Goal: Book appointment/travel/reservation

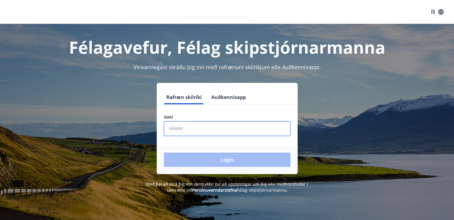
click at [193, 130] on input "phone" at bounding box center [227, 129] width 127 height 15
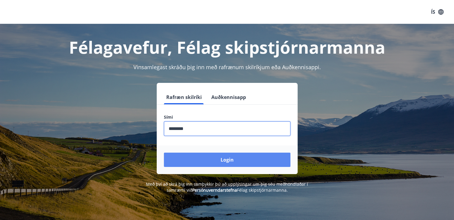
type input "********"
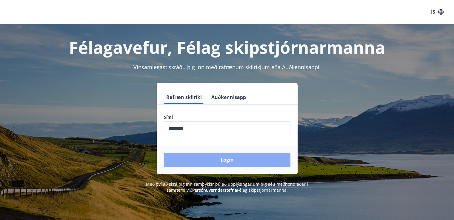
click at [224, 158] on button "Login" at bounding box center [227, 160] width 127 height 14
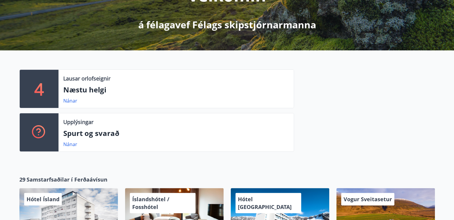
scroll to position [99, 0]
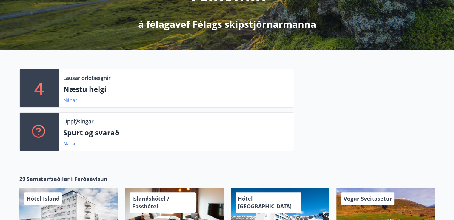
click at [75, 100] on link "Nánar" at bounding box center [70, 100] width 14 height 7
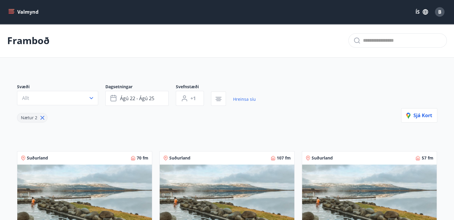
click at [30, 12] on button "Valmynd" at bounding box center [24, 12] width 34 height 11
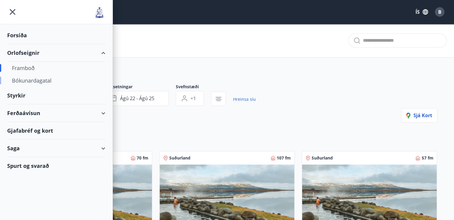
click at [25, 79] on div "Bókunardagatal" at bounding box center [56, 80] width 89 height 13
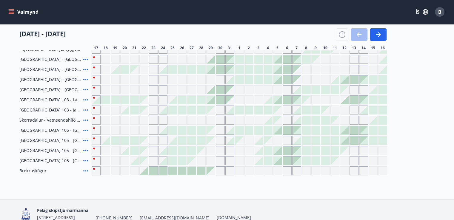
scroll to position [133, 0]
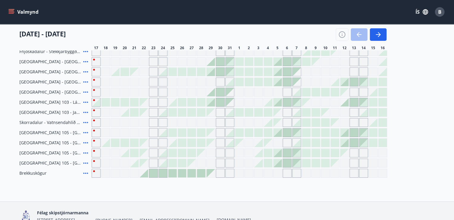
click at [211, 80] on div "Gráir dagar eru ekki bókanlegir" at bounding box center [210, 82] width 9 height 9
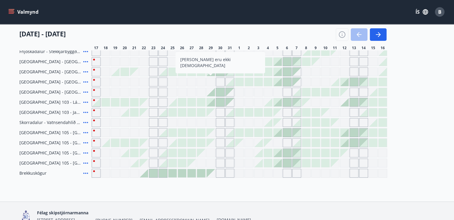
click at [259, 191] on div "Bókunardagatal Svæði Allt Dagsetningar Veldu tímabil Svefnstæði +1 [DATE] - [DA…" at bounding box center [227, 45] width 454 height 311
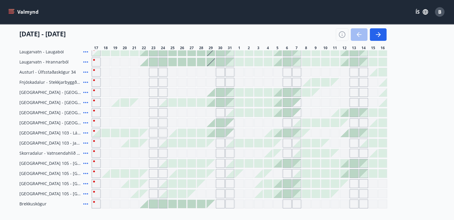
scroll to position [104, 0]
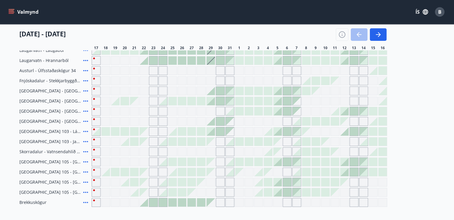
click at [210, 120] on div at bounding box center [211, 121] width 8 height 8
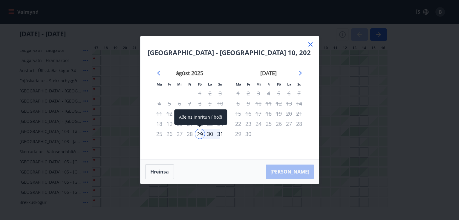
click at [199, 134] on div "29" at bounding box center [200, 134] width 10 height 10
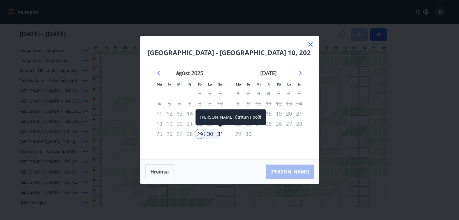
click at [222, 134] on div "31" at bounding box center [220, 134] width 10 height 10
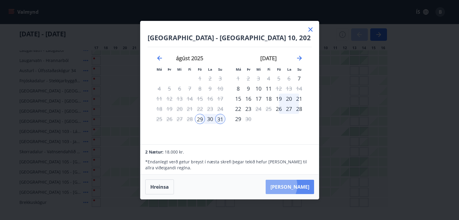
click at [294, 186] on button "[PERSON_NAME]" at bounding box center [289, 187] width 48 height 14
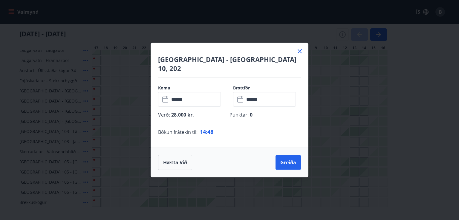
click at [299, 53] on icon at bounding box center [299, 51] width 4 height 4
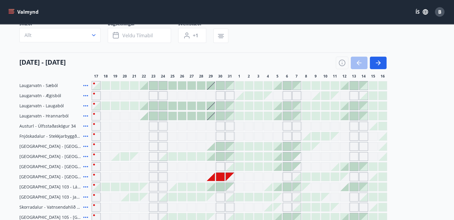
scroll to position [44, 0]
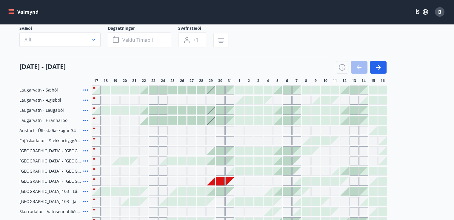
click at [211, 150] on div at bounding box center [211, 151] width 8 height 8
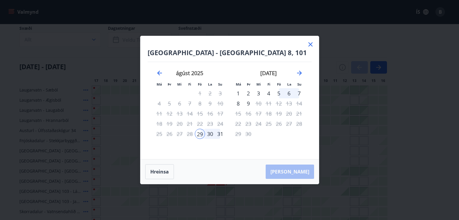
click at [220, 134] on div "31" at bounding box center [220, 134] width 10 height 10
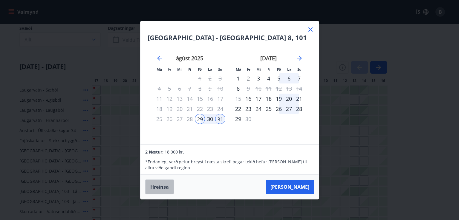
click at [162, 182] on button "Hreinsa" at bounding box center [159, 187] width 29 height 15
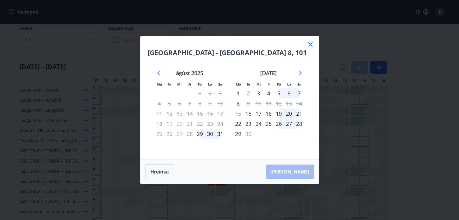
click at [311, 44] on icon at bounding box center [310, 44] width 7 height 7
click at [311, 44] on div "Svæði Allt Dagsetningar Veldu tímabil Svefnstæði +1" at bounding box center [227, 37] width 416 height 24
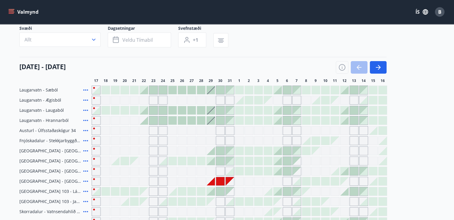
click at [17, 12] on button "Valmynd" at bounding box center [24, 12] width 34 height 11
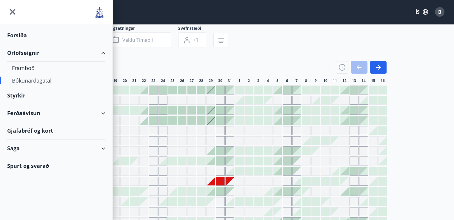
click at [30, 53] on div "Orlofseignir" at bounding box center [56, 53] width 98 height 18
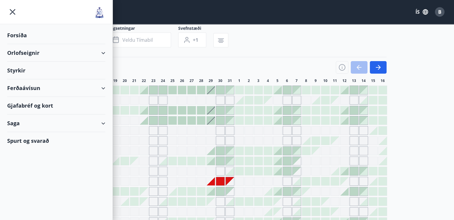
click at [103, 51] on div "Orlofseignir" at bounding box center [56, 53] width 98 height 18
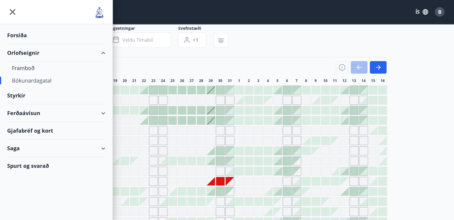
click at [104, 47] on div "Orlofseignir" at bounding box center [56, 53] width 98 height 18
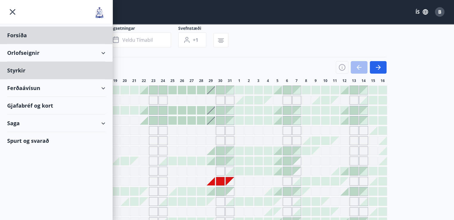
click at [30, 44] on div "Styrkir" at bounding box center [56, 36] width 98 height 18
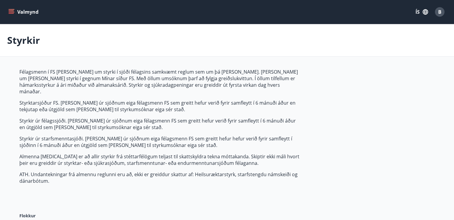
type input "***"
click at [17, 11] on button "Valmynd" at bounding box center [24, 12] width 34 height 11
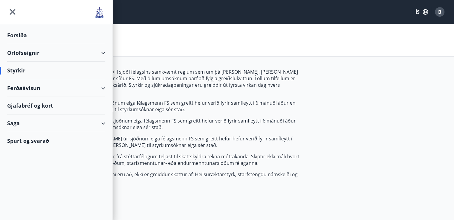
click at [104, 51] on div "Orlofseignir" at bounding box center [56, 53] width 98 height 18
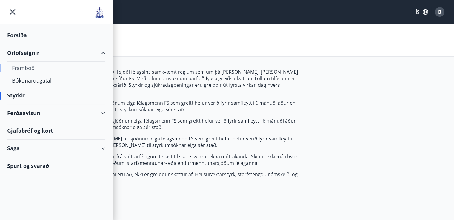
click at [32, 66] on div "Framboð" at bounding box center [56, 68] width 89 height 13
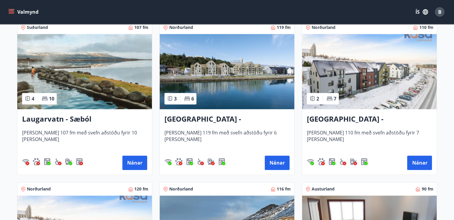
scroll to position [600, 0]
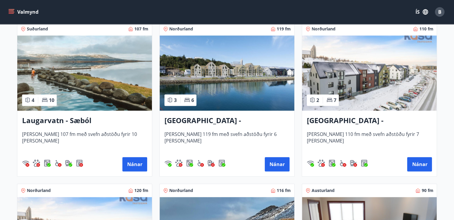
click at [190, 100] on div "6" at bounding box center [189, 100] width 10 height 7
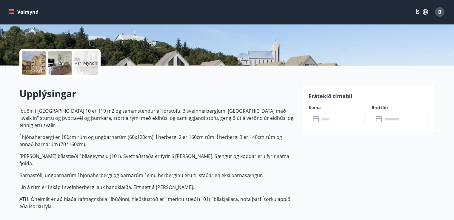
scroll to position [115, 0]
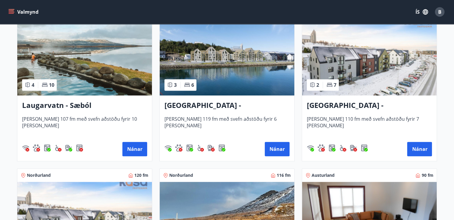
scroll to position [612, 0]
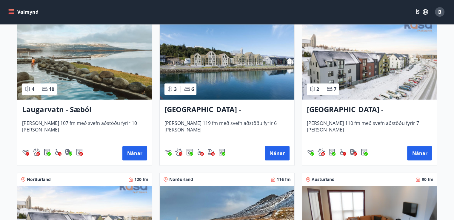
click at [351, 74] on img at bounding box center [369, 61] width 135 height 75
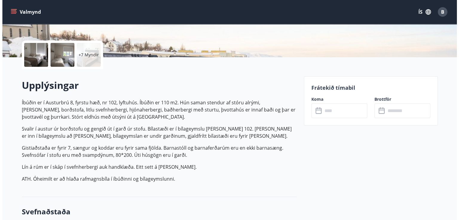
scroll to position [122, 0]
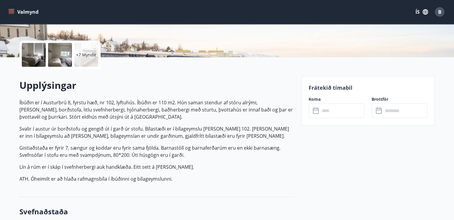
click at [88, 56] on p "+7 Myndir" at bounding box center [86, 55] width 20 height 6
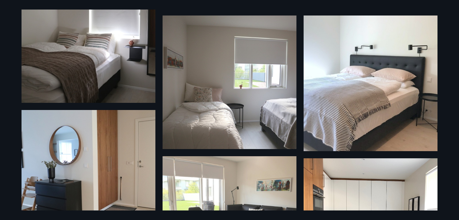
scroll to position [151, 0]
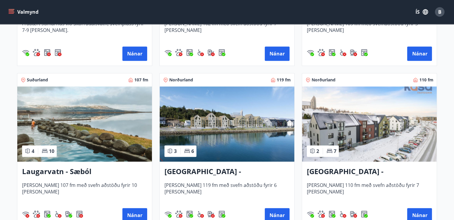
scroll to position [551, 0]
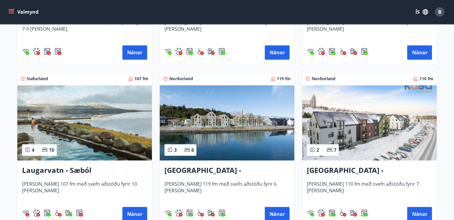
click at [198, 143] on img at bounding box center [227, 122] width 135 height 75
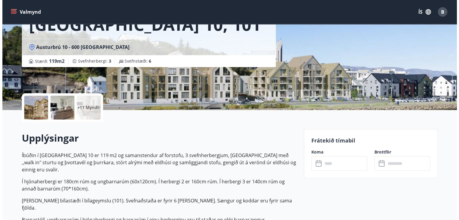
scroll to position [69, 0]
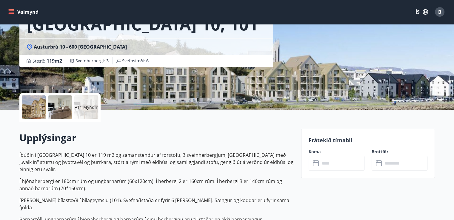
click at [86, 106] on p "+11 Myndir" at bounding box center [86, 108] width 23 height 6
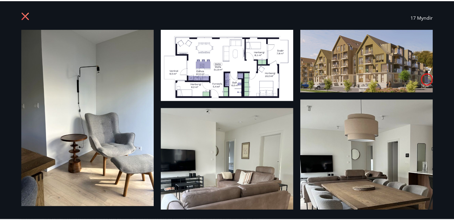
scroll to position [0, 0]
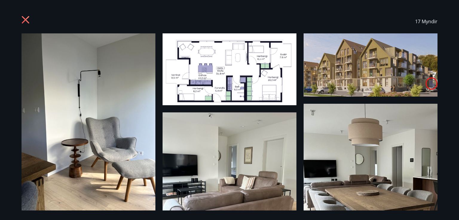
click at [24, 19] on icon at bounding box center [25, 19] width 7 height 7
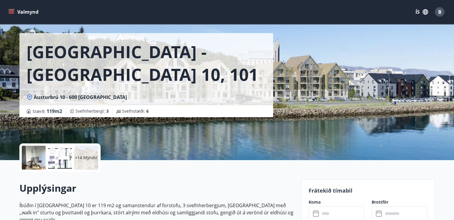
scroll to position [19, 0]
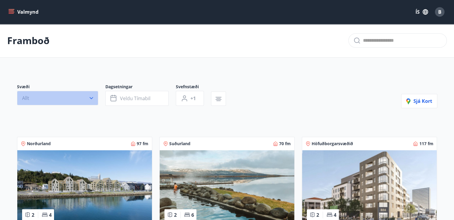
click at [88, 96] on icon "button" at bounding box center [91, 98] width 6 height 6
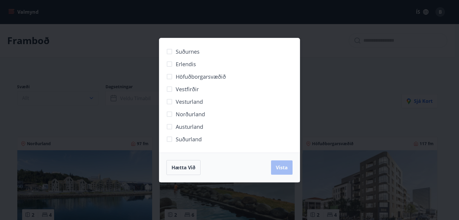
click at [88, 96] on div "Suðurnes Erlendis Höfuðborgarsvæðið [GEOGRAPHIC_DATA] [GEOGRAPHIC_DATA] [GEOGRA…" at bounding box center [229, 110] width 459 height 220
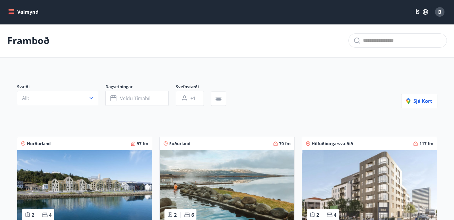
click at [27, 13] on button "Valmynd" at bounding box center [24, 12] width 34 height 11
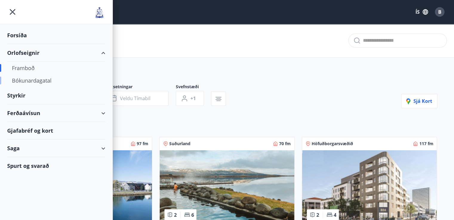
click at [47, 80] on div "Bókunardagatal" at bounding box center [56, 80] width 89 height 13
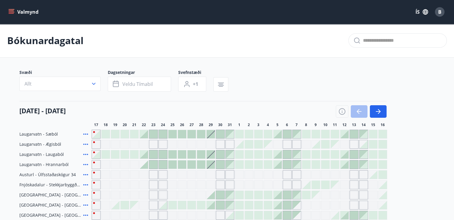
scroll to position [85, 0]
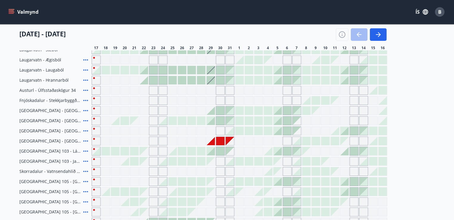
click at [218, 141] on div at bounding box center [220, 141] width 8 height 8
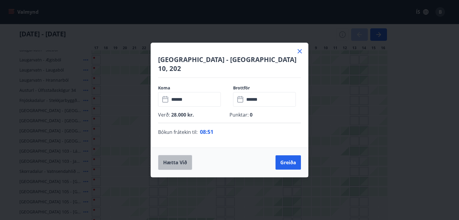
click at [181, 156] on button "Hætta við" at bounding box center [175, 162] width 34 height 15
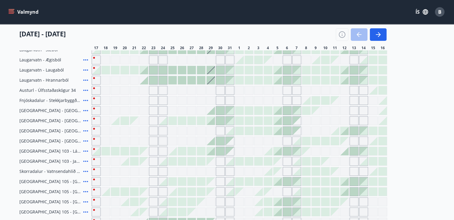
click at [28, 13] on button "Valmynd" at bounding box center [24, 12] width 34 height 11
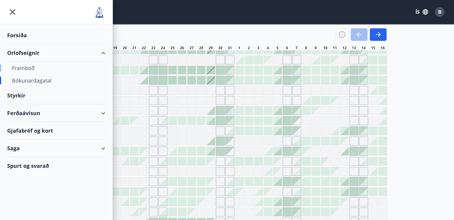
click at [29, 66] on div "Framboð" at bounding box center [56, 68] width 89 height 13
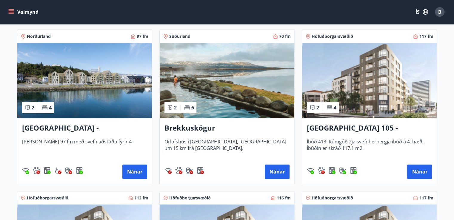
scroll to position [110, 0]
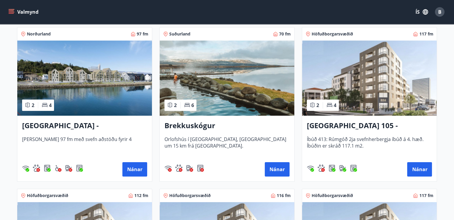
click at [84, 124] on h3 "[GEOGRAPHIC_DATA] - [GEOGRAPHIC_DATA] 10, 202" at bounding box center [84, 126] width 125 height 11
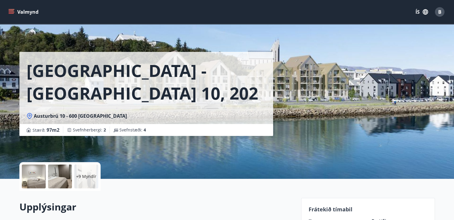
click at [87, 174] on p "+9 Myndir" at bounding box center [86, 177] width 20 height 6
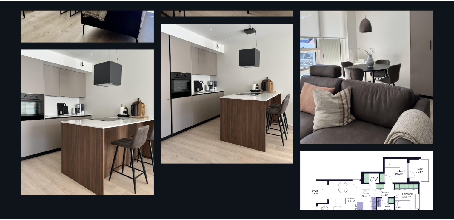
scroll to position [612, 0]
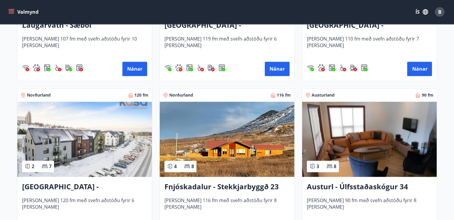
scroll to position [696, 0]
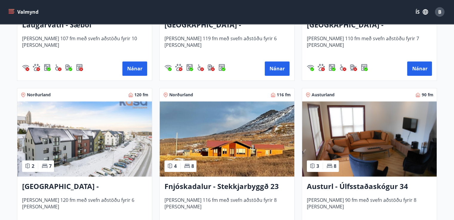
click at [78, 156] on img at bounding box center [84, 139] width 135 height 75
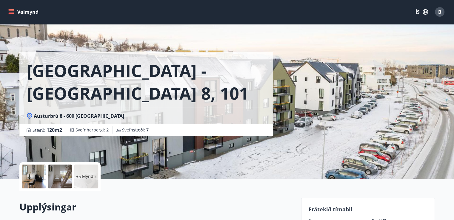
click at [89, 179] on p "+5 Myndir" at bounding box center [86, 177] width 20 height 6
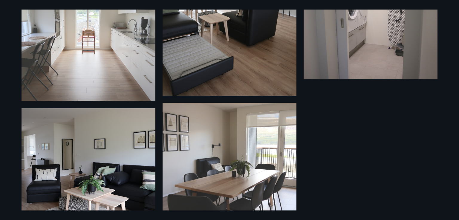
scroll to position [351, 0]
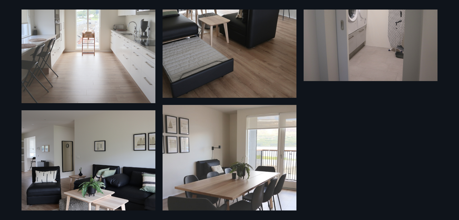
drag, startPoint x: 216, startPoint y: 129, endPoint x: 362, endPoint y: 127, distance: 145.7
click at [362, 127] on div "11 Myndir" at bounding box center [229, 110] width 430 height 201
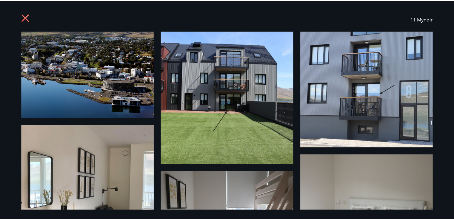
scroll to position [1, 0]
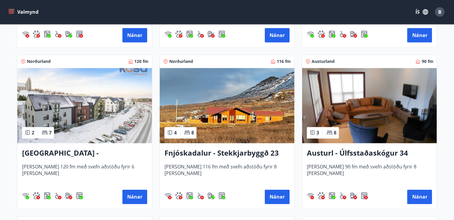
scroll to position [733, 0]
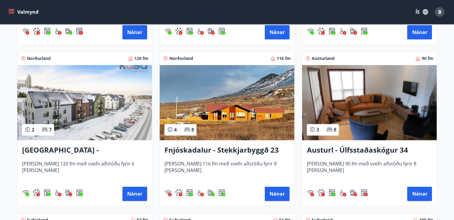
click at [99, 111] on img at bounding box center [84, 102] width 135 height 75
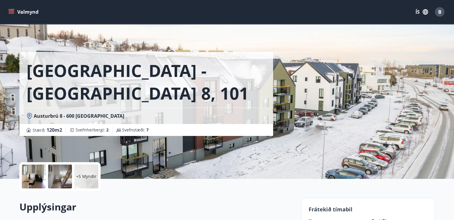
click at [86, 175] on p "+5 Myndir" at bounding box center [86, 177] width 20 height 6
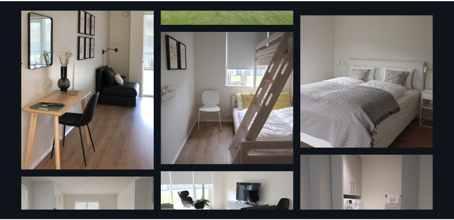
scroll to position [144, 0]
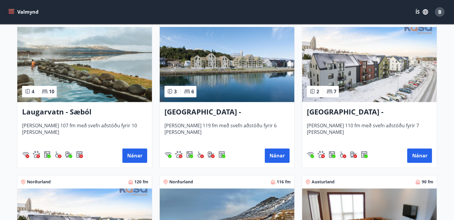
scroll to position [609, 0]
click at [365, 79] on img at bounding box center [369, 64] width 135 height 75
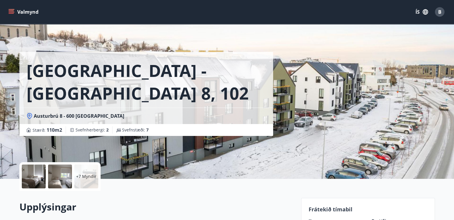
click at [84, 174] on p "+7 Myndir" at bounding box center [86, 177] width 20 height 6
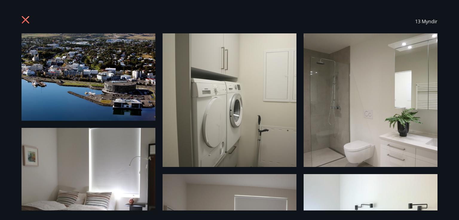
click at [25, 18] on icon at bounding box center [26, 21] width 10 height 10
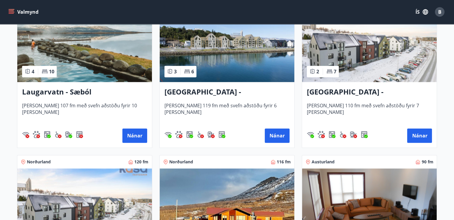
scroll to position [629, 0]
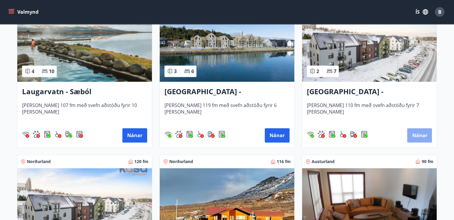
click at [423, 136] on button "Nánar" at bounding box center [419, 135] width 25 height 14
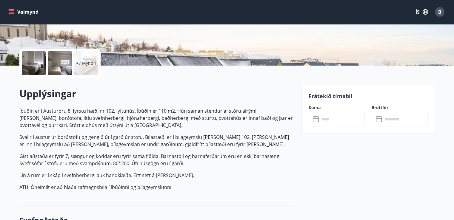
scroll to position [116, 0]
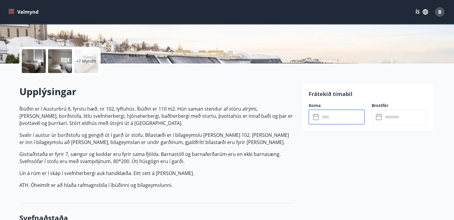
click at [334, 117] on input "text" at bounding box center [342, 117] width 44 height 15
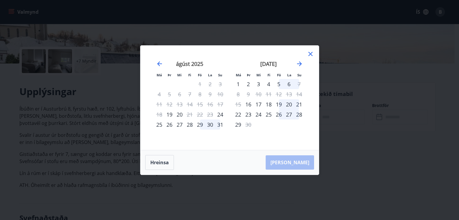
click at [197, 122] on div "29" at bounding box center [200, 125] width 10 height 10
click at [220, 123] on div "31" at bounding box center [220, 125] width 10 height 10
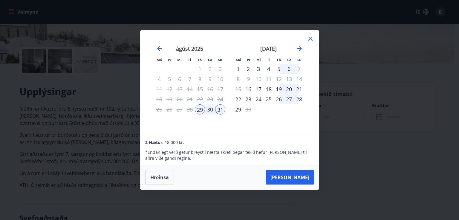
click at [310, 37] on icon at bounding box center [310, 38] width 7 height 7
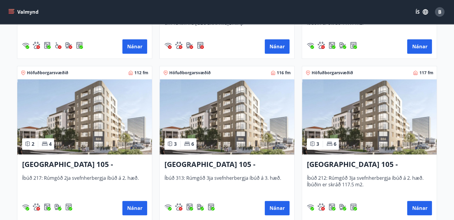
scroll to position [233, 0]
click at [285, 134] on img at bounding box center [227, 116] width 135 height 75
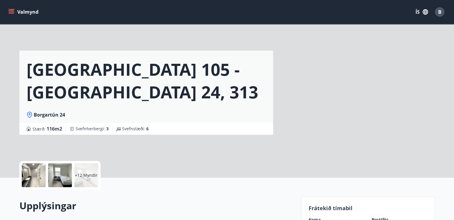
scroll to position [2, 0]
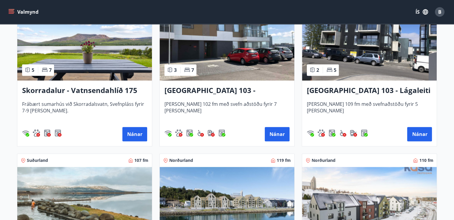
scroll to position [475, 0]
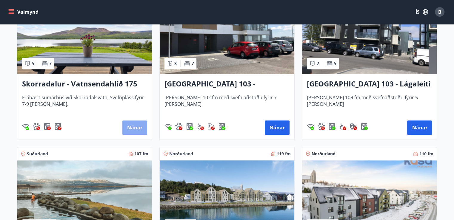
click at [131, 126] on button "Nánar" at bounding box center [134, 128] width 25 height 14
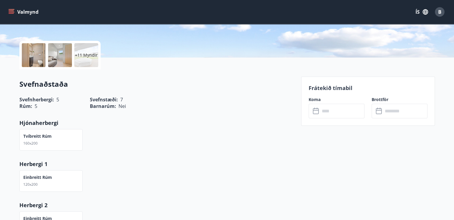
scroll to position [144, 0]
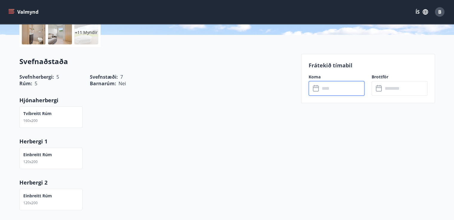
click at [330, 91] on input "text" at bounding box center [342, 88] width 44 height 15
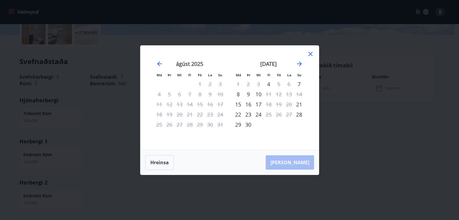
click at [311, 53] on icon at bounding box center [310, 54] width 4 height 4
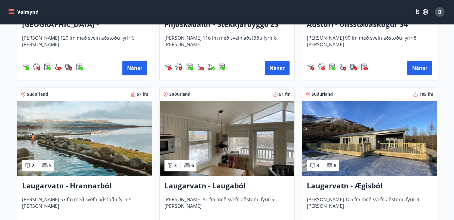
scroll to position [902, 0]
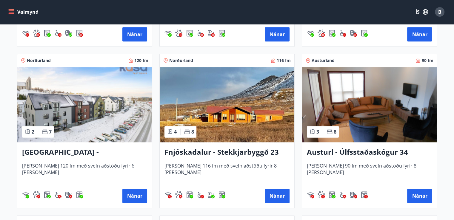
click at [240, 133] on img at bounding box center [227, 104] width 135 height 75
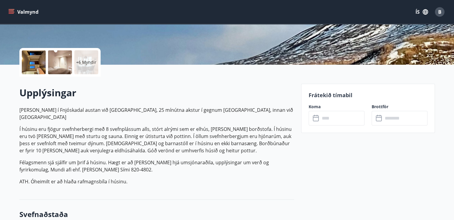
scroll to position [115, 0]
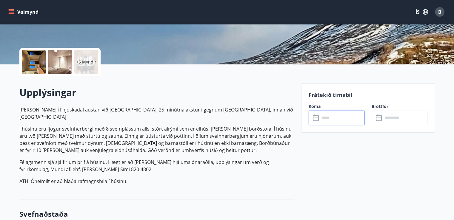
click at [332, 120] on input "text" at bounding box center [342, 118] width 44 height 15
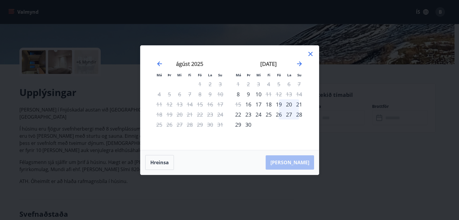
click at [309, 55] on icon at bounding box center [310, 54] width 4 height 4
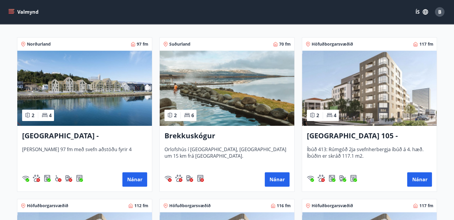
scroll to position [100, 0]
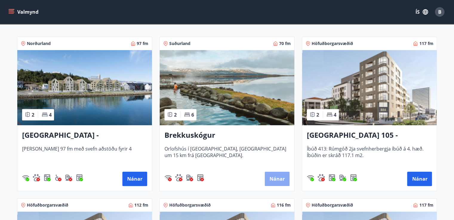
click at [280, 180] on button "Nánar" at bounding box center [277, 179] width 25 height 14
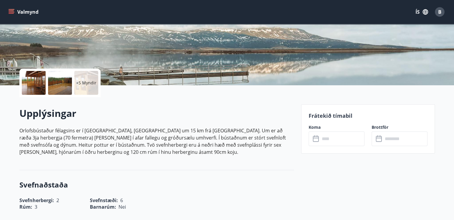
scroll to position [95, 0]
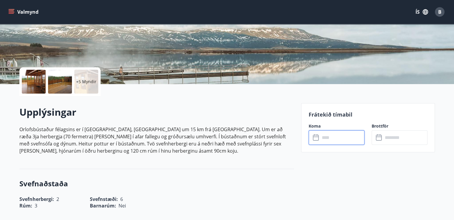
click at [331, 138] on input "text" at bounding box center [342, 137] width 44 height 15
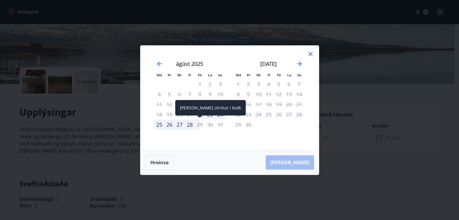
click at [199, 125] on div "29" at bounding box center [200, 125] width 10 height 10
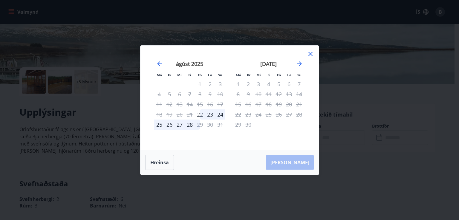
click at [210, 122] on div "30" at bounding box center [210, 125] width 10 height 10
click at [208, 126] on div "30" at bounding box center [210, 125] width 10 height 10
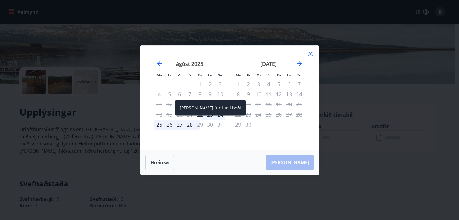
click at [199, 124] on div "29" at bounding box center [200, 125] width 10 height 10
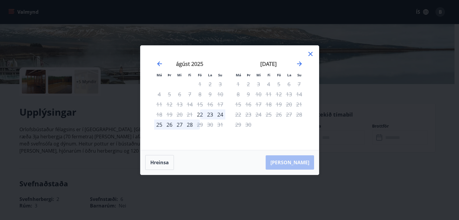
click at [310, 54] on icon at bounding box center [310, 53] width 1 height 1
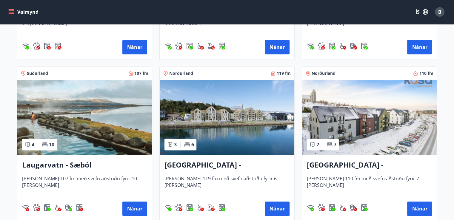
scroll to position [558, 0]
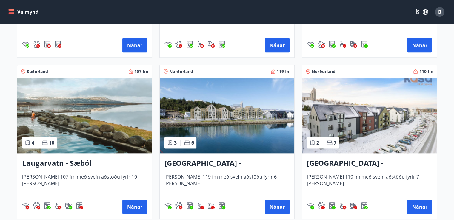
click at [228, 132] on img at bounding box center [227, 115] width 135 height 75
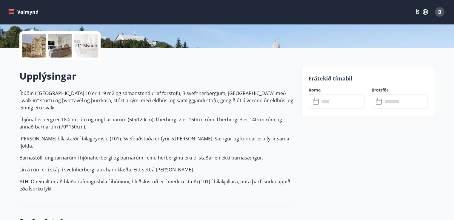
scroll to position [132, 0]
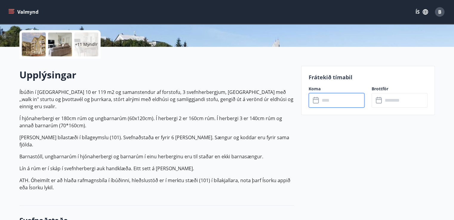
click at [331, 104] on input "text" at bounding box center [342, 100] width 44 height 15
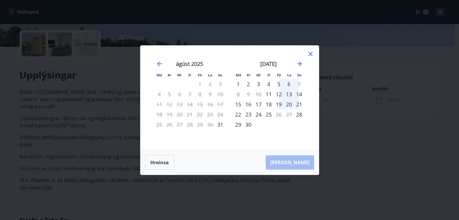
click at [311, 56] on icon at bounding box center [310, 53] width 7 height 7
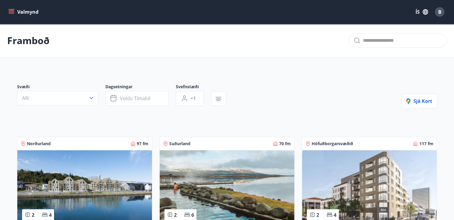
click at [14, 12] on icon "menu" at bounding box center [12, 12] width 7 height 1
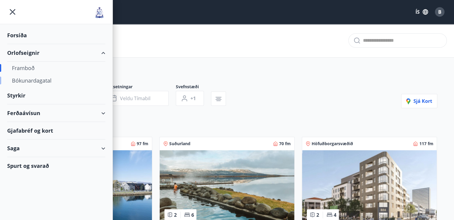
click at [31, 80] on div "Bókunardagatal" at bounding box center [56, 80] width 89 height 13
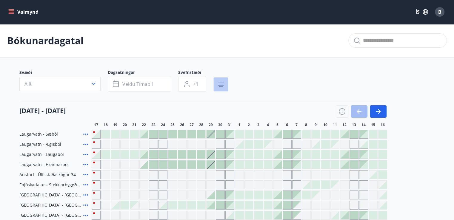
click at [218, 83] on icon "button" at bounding box center [220, 84] width 7 height 7
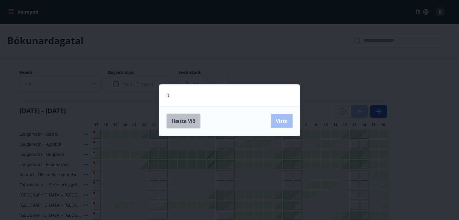
click at [188, 119] on span "Hætta við" at bounding box center [183, 121] width 24 height 7
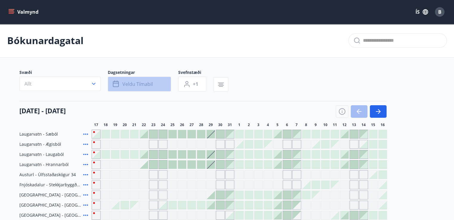
click at [139, 83] on span "Veldu tímabil" at bounding box center [137, 84] width 30 height 7
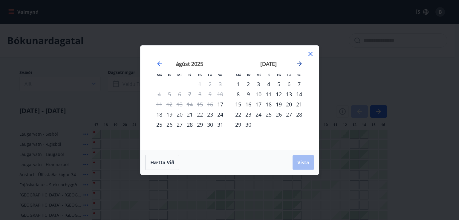
click at [299, 62] on icon "Move forward to switch to the next month." at bounding box center [299, 63] width 7 height 7
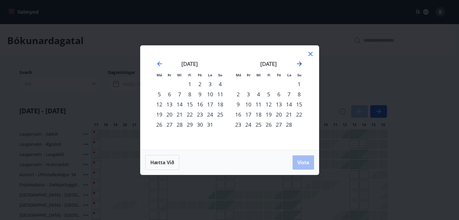
click at [299, 62] on icon "Move forward to switch to the next month." at bounding box center [299, 63] width 7 height 7
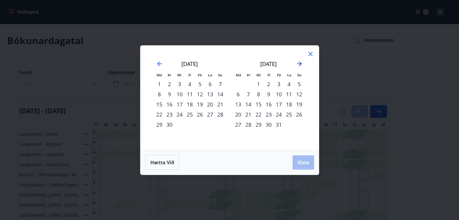
click at [299, 62] on icon "Move forward to switch to the next month." at bounding box center [299, 63] width 7 height 7
click at [201, 125] on div "31" at bounding box center [200, 125] width 10 height 10
click at [191, 125] on div "30" at bounding box center [190, 125] width 10 height 10
click at [267, 92] on div "6" at bounding box center [268, 94] width 10 height 10
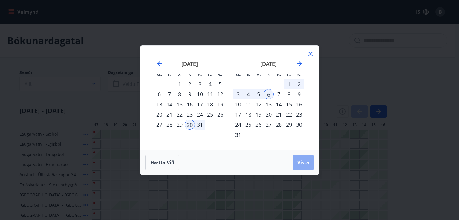
click at [305, 160] on span "Vista" at bounding box center [303, 162] width 12 height 7
